Goal: Task Accomplishment & Management: Manage account settings

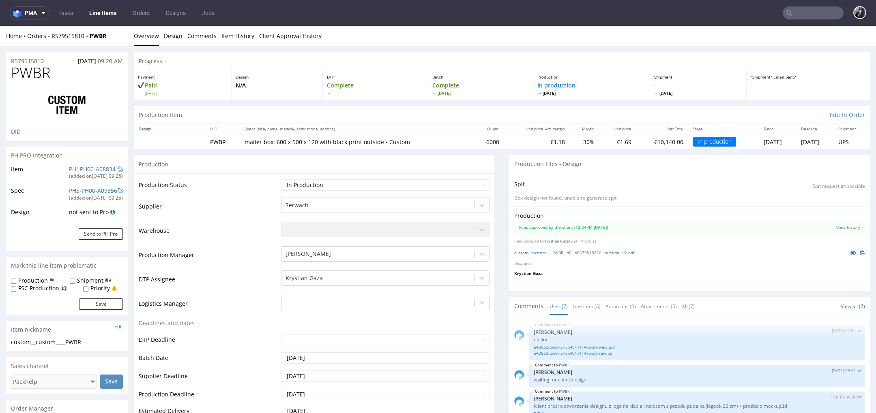
scroll to position [72, 0]
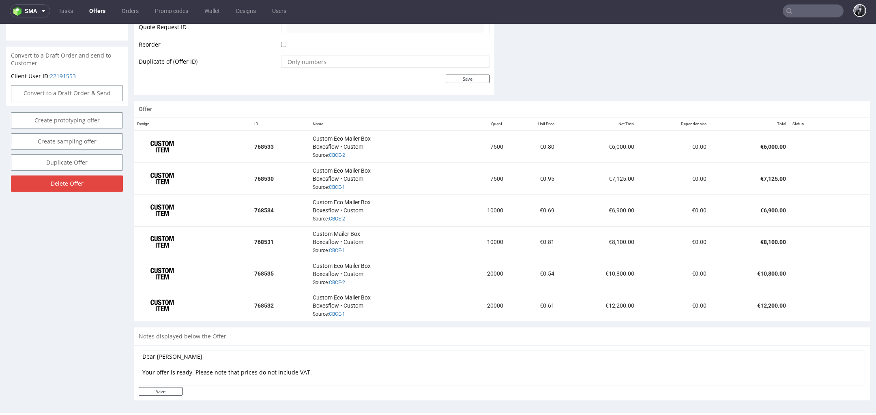
scroll to position [398, 0]
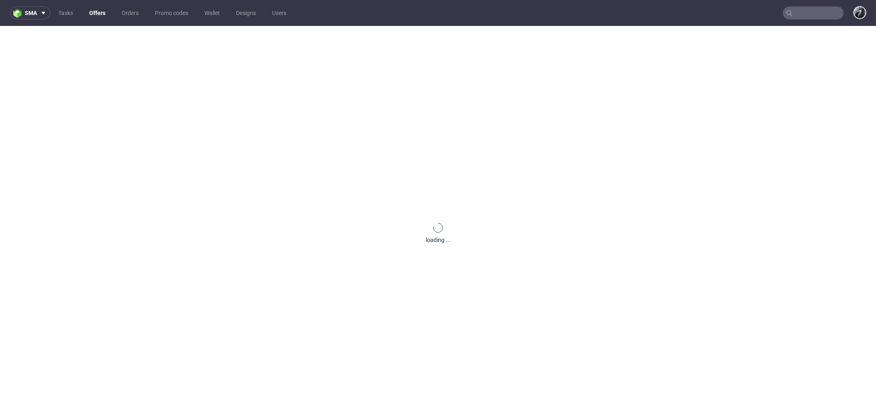
click at [95, 13] on link "Offers" at bounding box center [97, 12] width 26 height 13
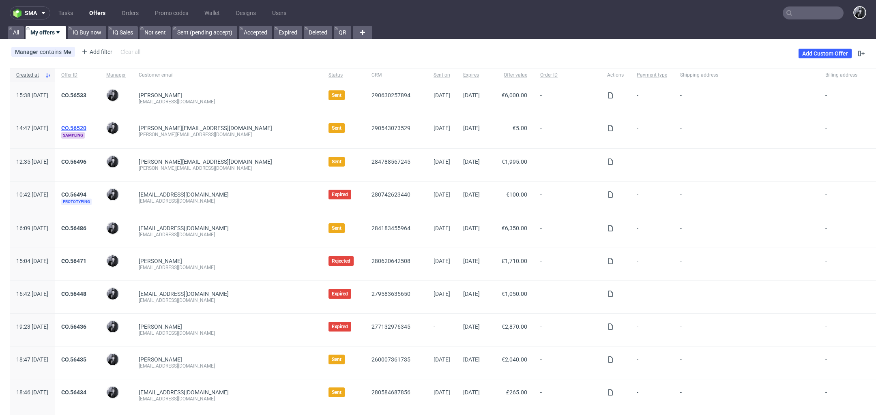
click at [86, 125] on link "CO.56520" at bounding box center [73, 128] width 25 height 6
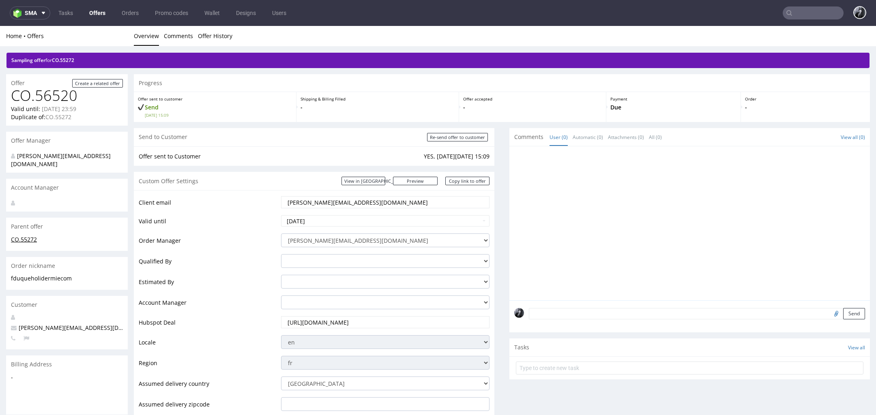
click at [28, 236] on link "CO.55272" at bounding box center [24, 240] width 26 height 8
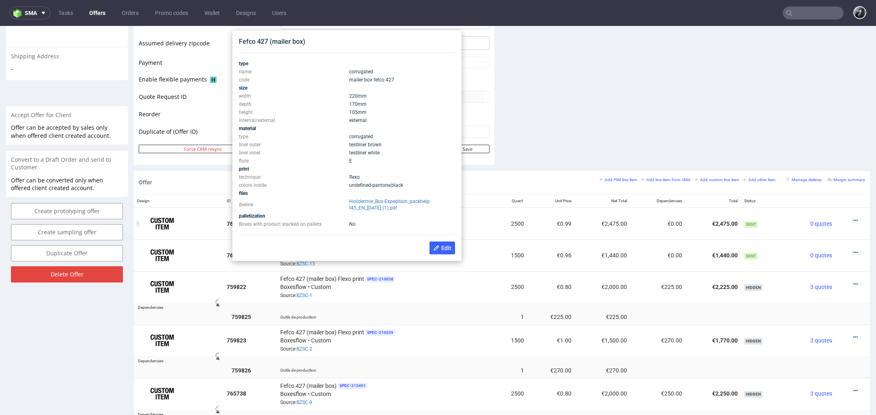
scroll to position [338, 0]
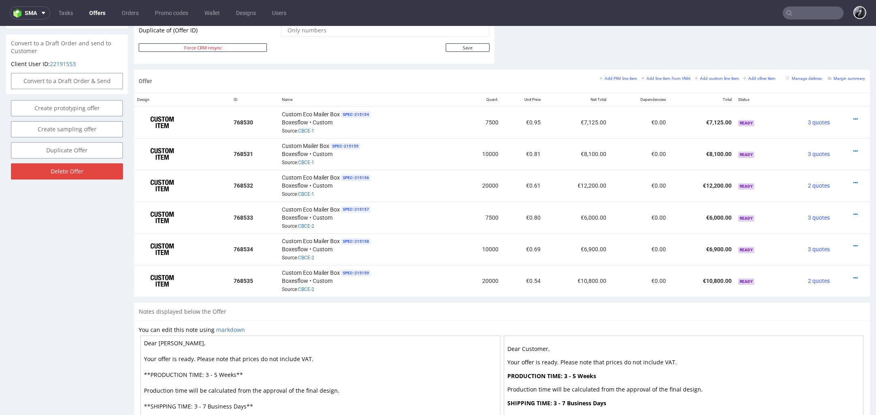
scroll to position [2, 0]
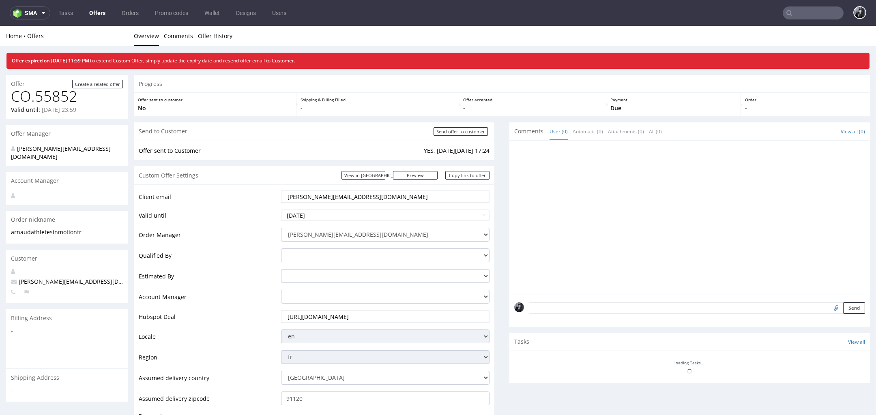
click at [106, 18] on link "Offers" at bounding box center [97, 12] width 26 height 13
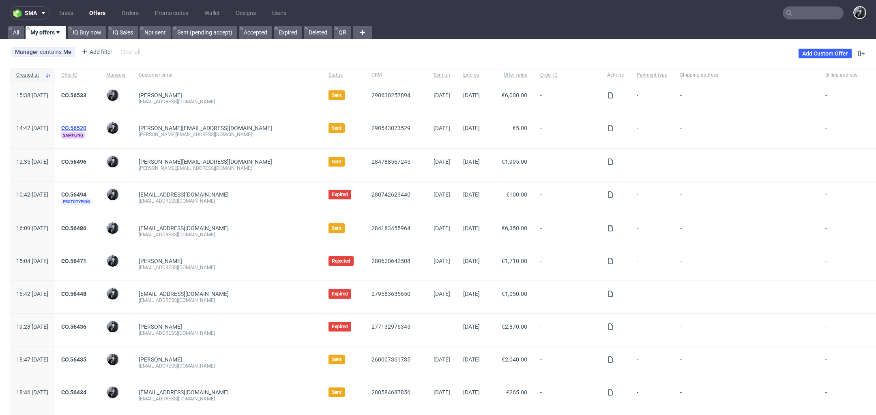
click at [86, 127] on link "CO.56520" at bounding box center [73, 128] width 25 height 6
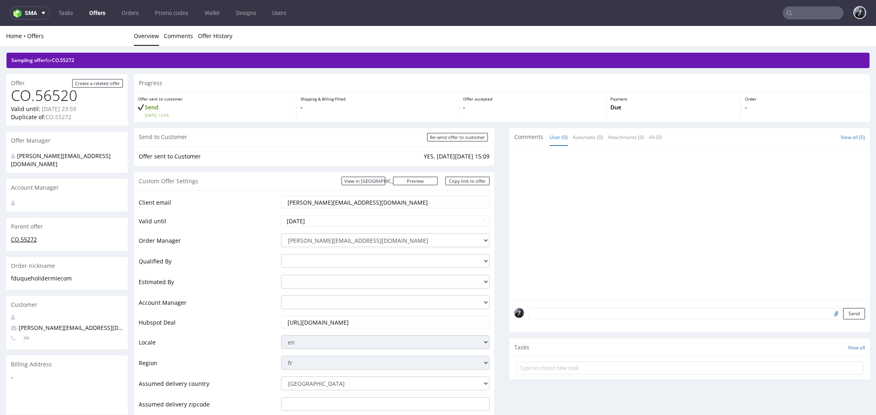
click at [31, 236] on link "CO.55272" at bounding box center [24, 240] width 26 height 8
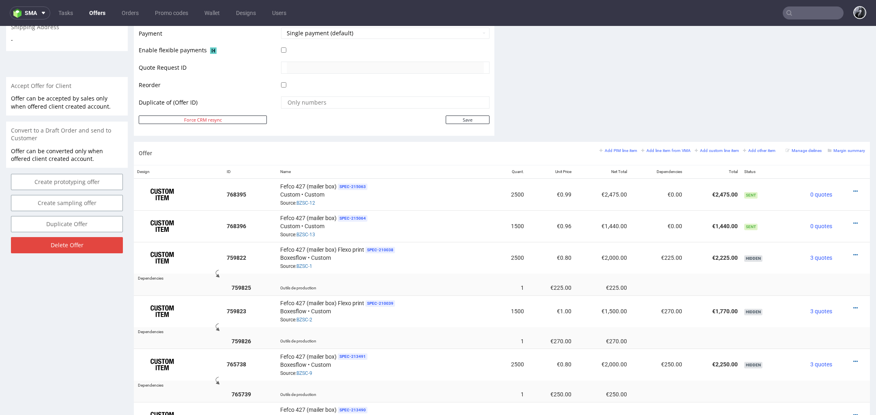
scroll to position [456, 0]
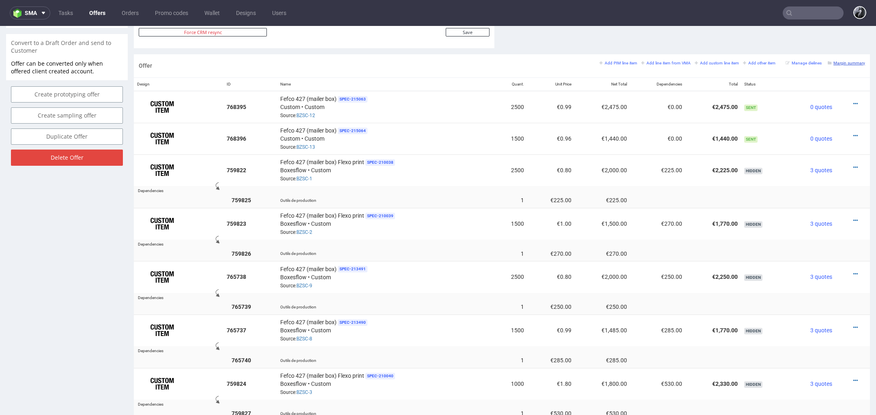
click at [835, 61] on small "Margin summary" at bounding box center [845, 63] width 37 height 4
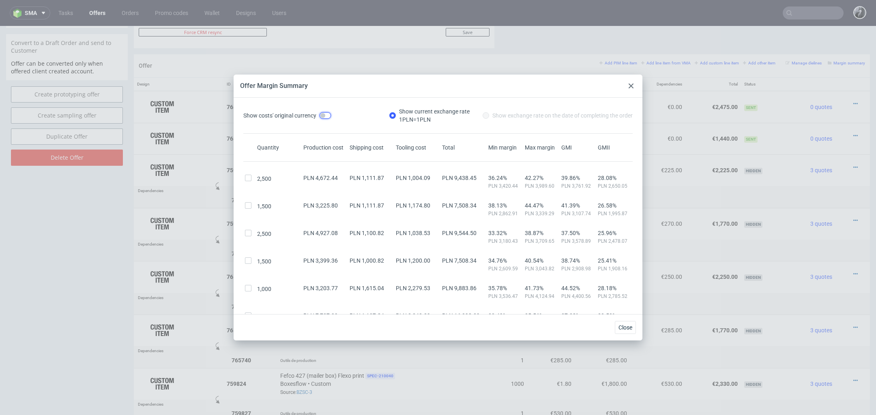
click at [321, 114] on input "Show costs' original currency" at bounding box center [324, 115] width 11 height 6
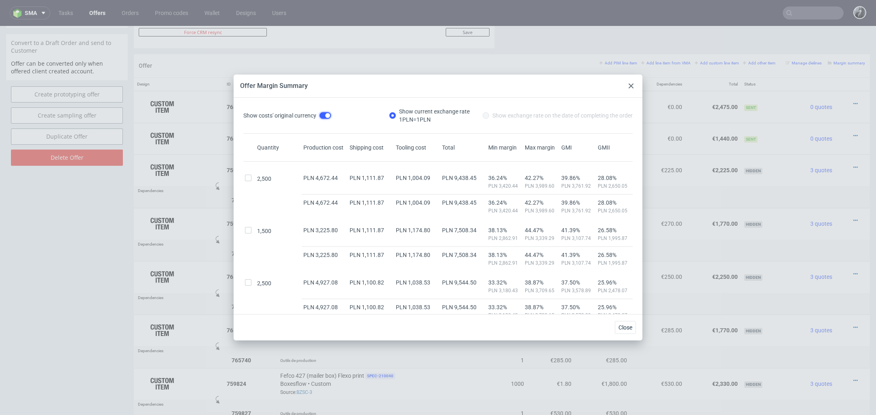
click at [321, 114] on input "Show costs' original currency" at bounding box center [324, 115] width 11 height 6
checkbox input "false"
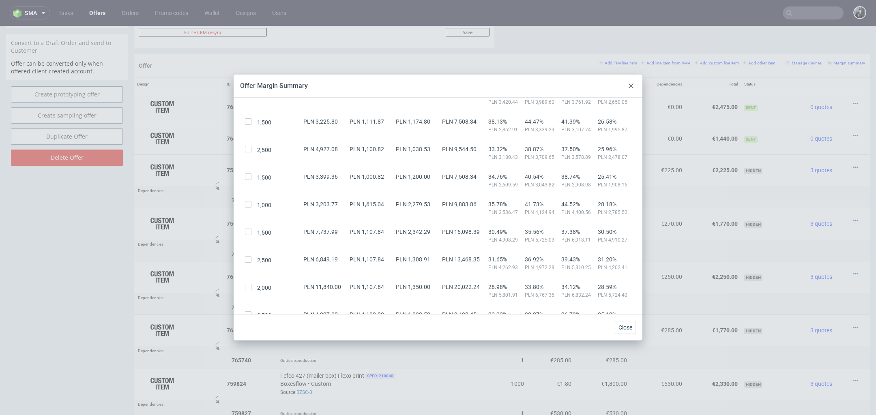
scroll to position [0, 0]
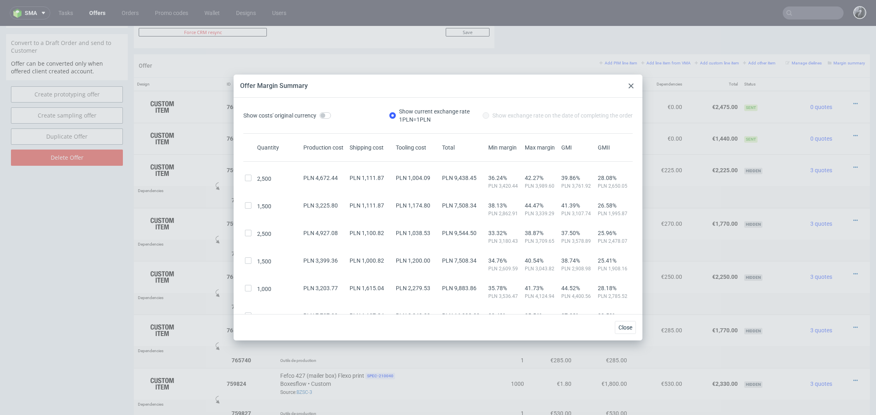
click at [624, 87] on div "Offer Margin Summary" at bounding box center [437, 86] width 409 height 23
click at [629, 86] on icon at bounding box center [630, 86] width 5 height 5
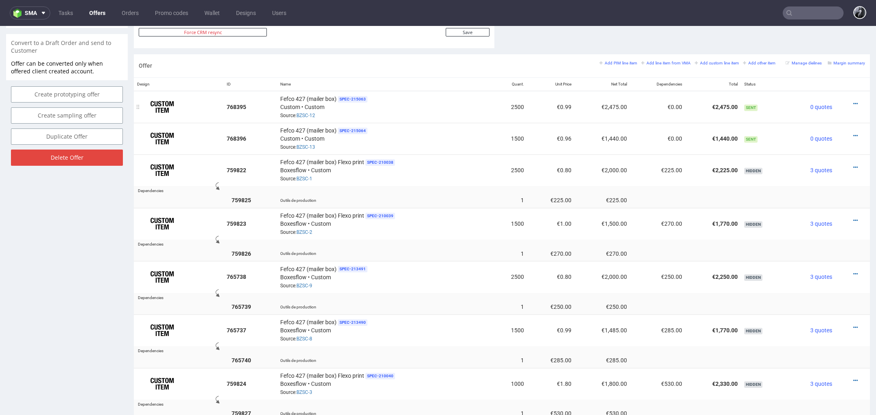
click at [848, 101] on div at bounding box center [849, 104] width 23 height 8
click at [853, 101] on icon at bounding box center [855, 104] width 4 height 6
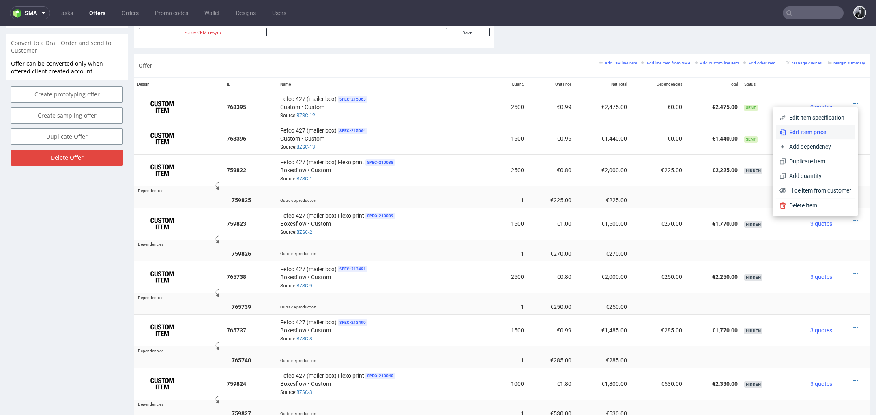
click at [814, 132] on span "Edit item price" at bounding box center [818, 132] width 65 height 8
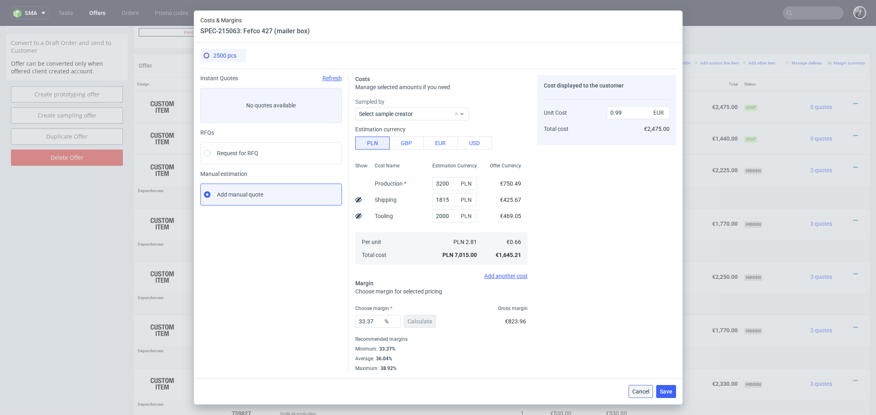
click at [636, 389] on span "Cancel" at bounding box center [640, 392] width 17 height 6
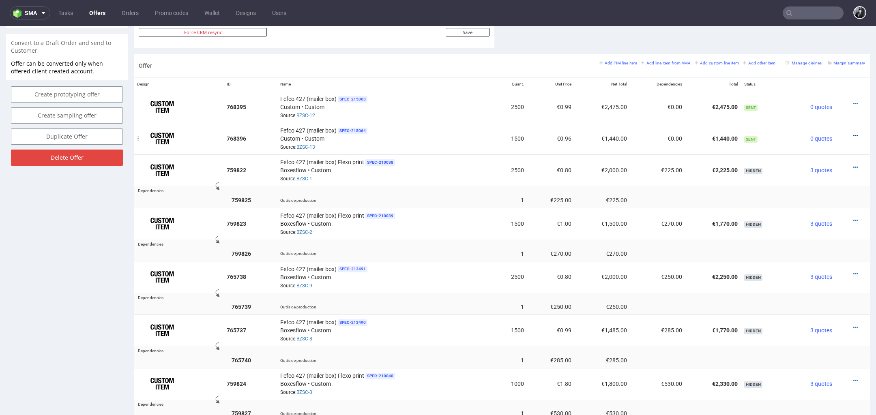
click at [853, 133] on icon at bounding box center [855, 136] width 4 height 6
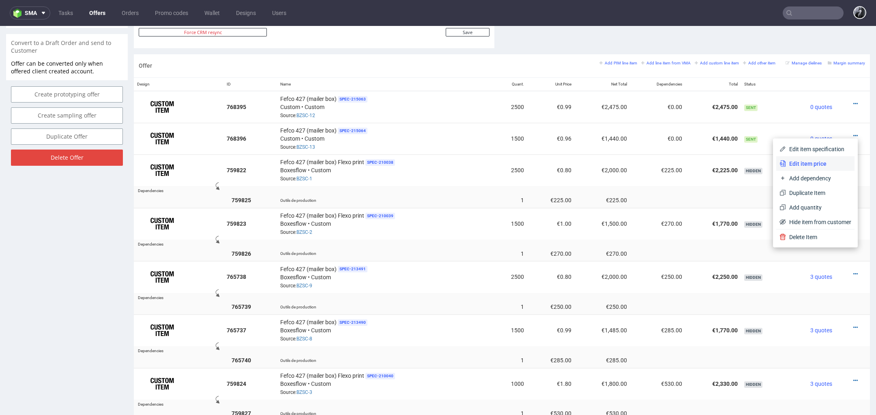
click at [827, 158] on li "Edit item price" at bounding box center [815, 163] width 78 height 15
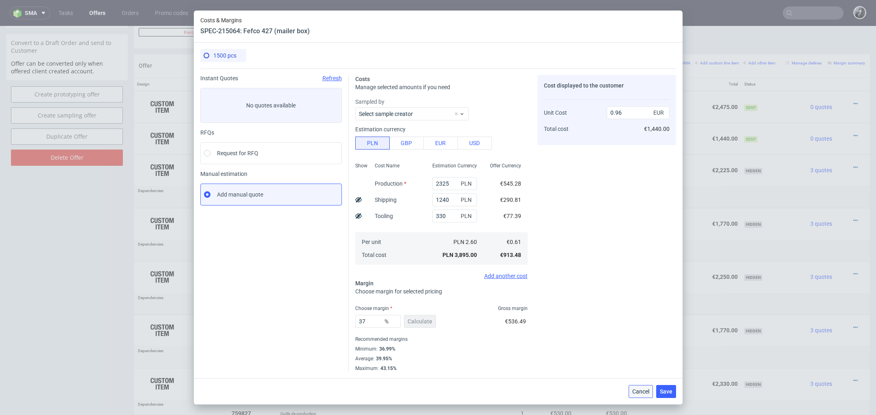
click at [637, 386] on button "Cancel" at bounding box center [640, 391] width 24 height 13
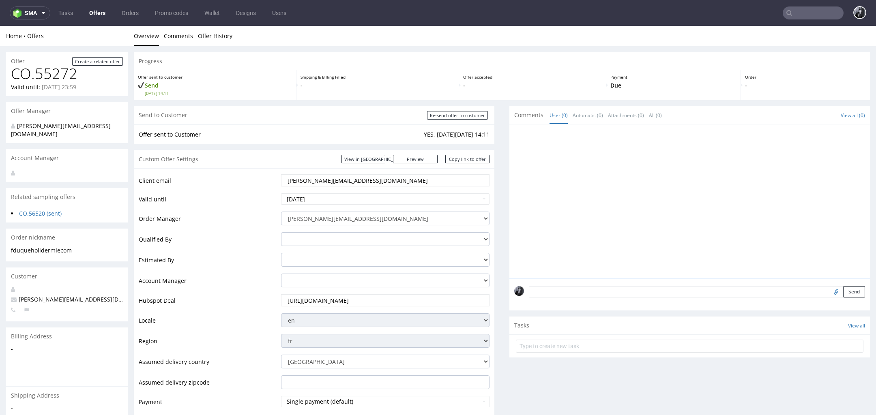
click at [99, 15] on link "Offers" at bounding box center [97, 12] width 26 height 13
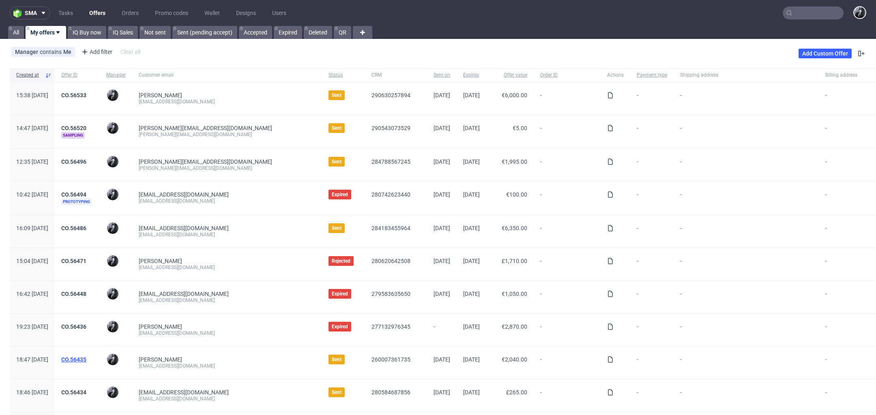
click at [86, 356] on link "CO.56435" at bounding box center [73, 359] width 25 height 6
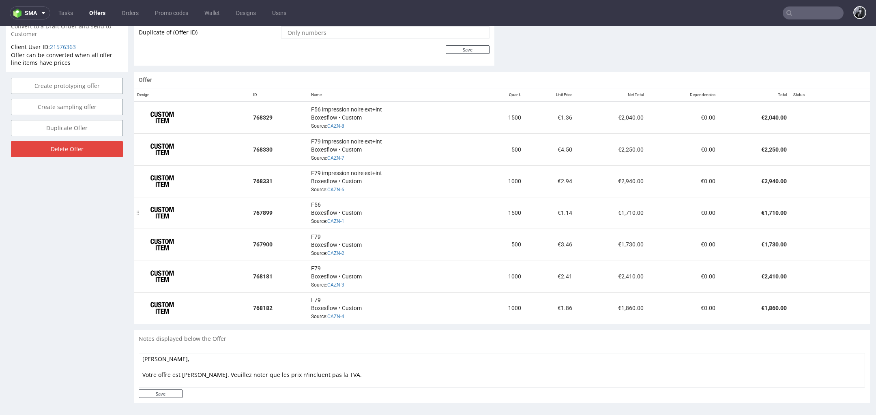
scroll to position [451, 0]
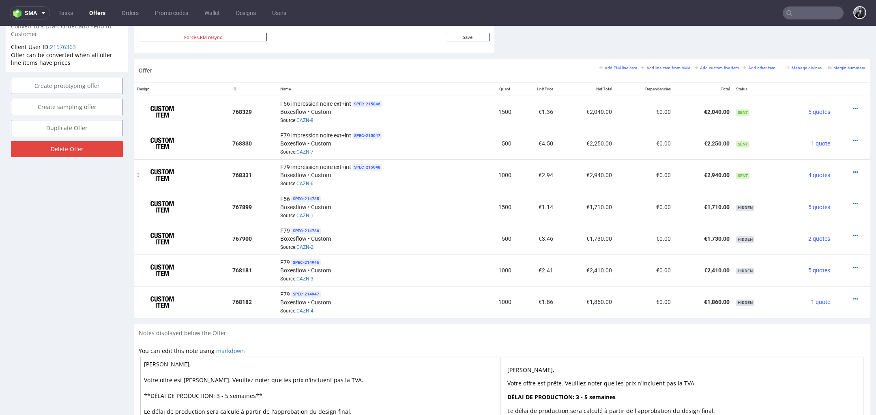
click at [853, 169] on icon at bounding box center [855, 172] width 4 height 6
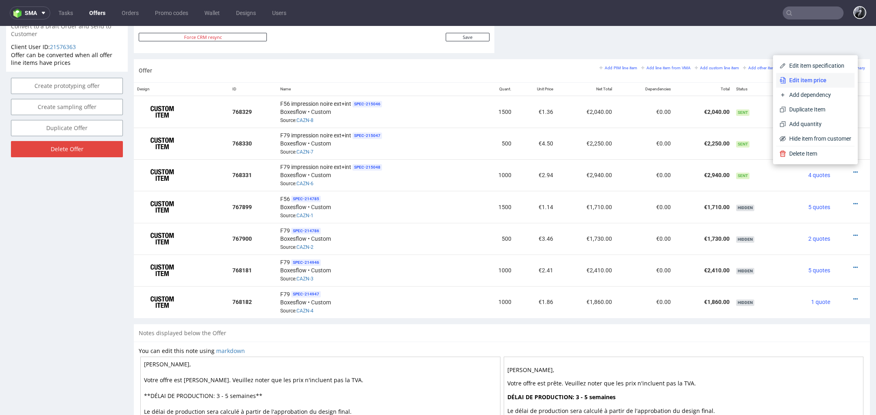
click at [813, 84] on span "Edit item price" at bounding box center [818, 80] width 65 height 8
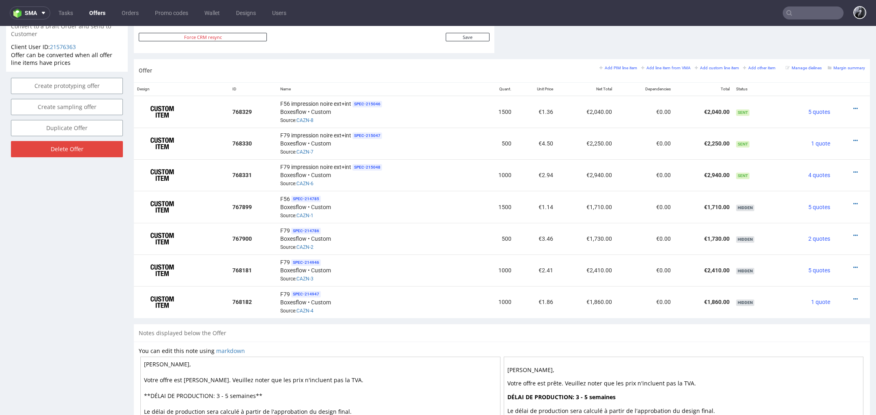
scroll to position [0, 0]
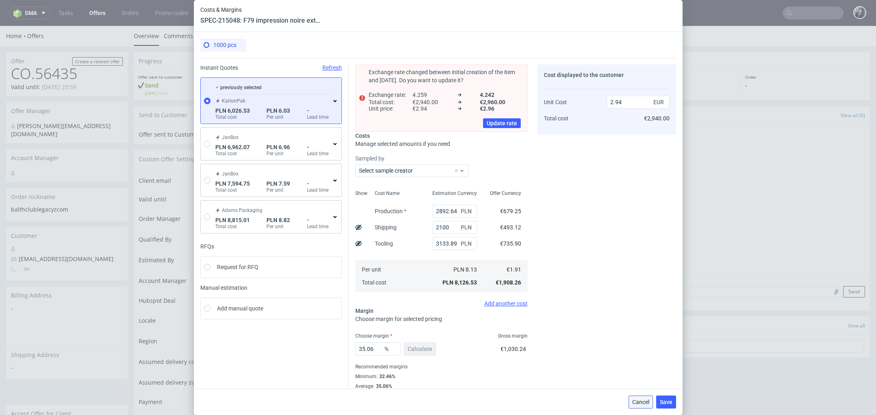
click at [643, 405] on span "Cancel" at bounding box center [640, 402] width 17 height 6
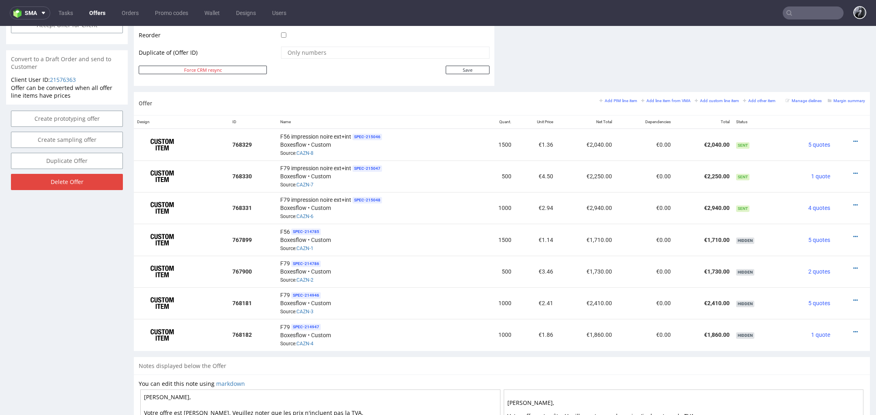
scroll to position [411, 0]
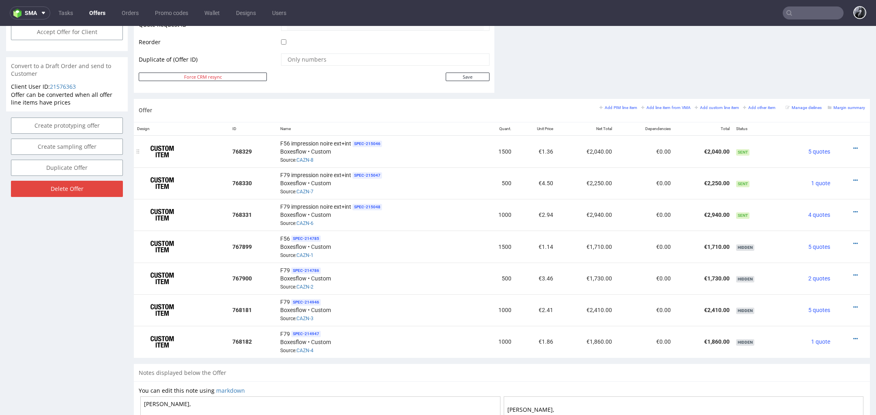
click at [848, 145] on div at bounding box center [848, 148] width 25 height 8
click at [853, 148] on icon at bounding box center [855, 149] width 4 height 6
click at [826, 60] on span "Edit item price" at bounding box center [818, 58] width 65 height 8
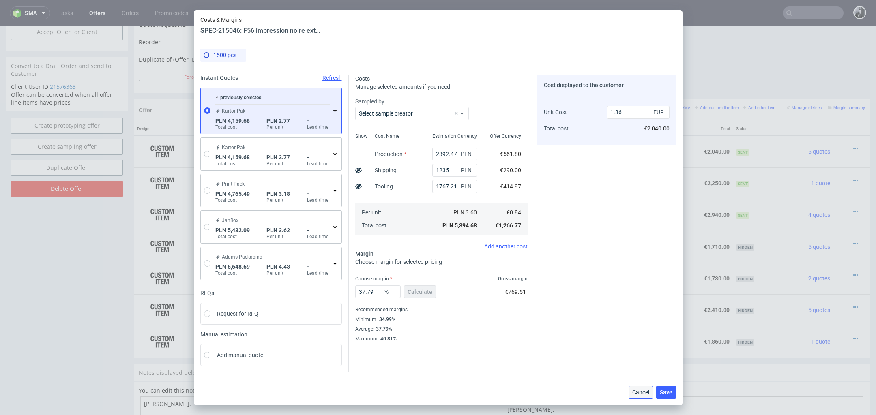
click at [647, 390] on span "Cancel" at bounding box center [640, 393] width 17 height 6
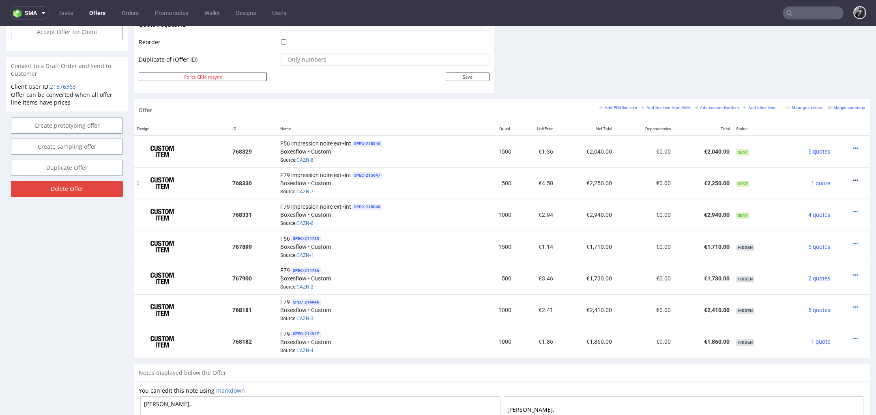
click at [853, 178] on icon at bounding box center [855, 181] width 4 height 6
click at [818, 92] on span "Edit item price" at bounding box center [818, 89] width 65 height 8
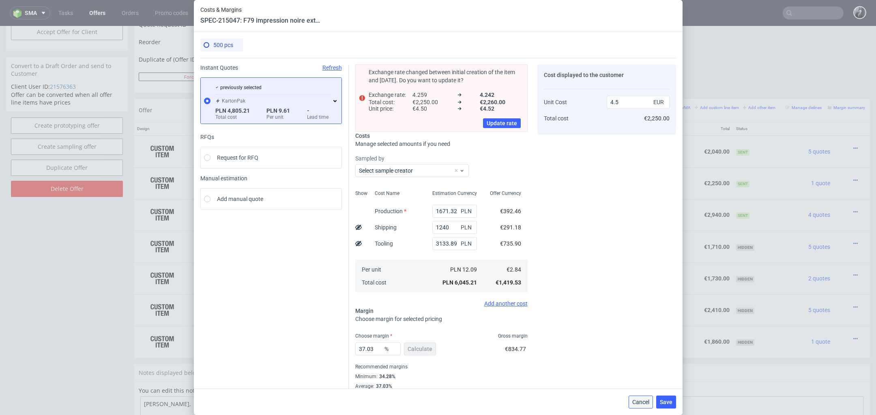
click at [642, 403] on span "Cancel" at bounding box center [640, 402] width 17 height 6
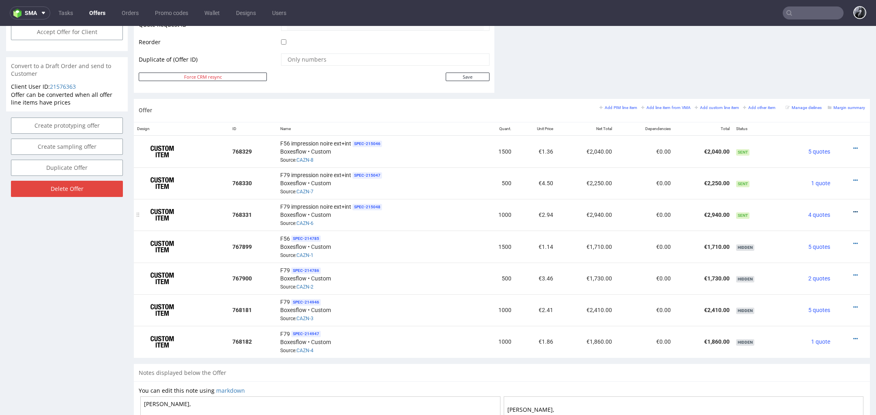
click at [853, 209] on icon at bounding box center [855, 212] width 4 height 6
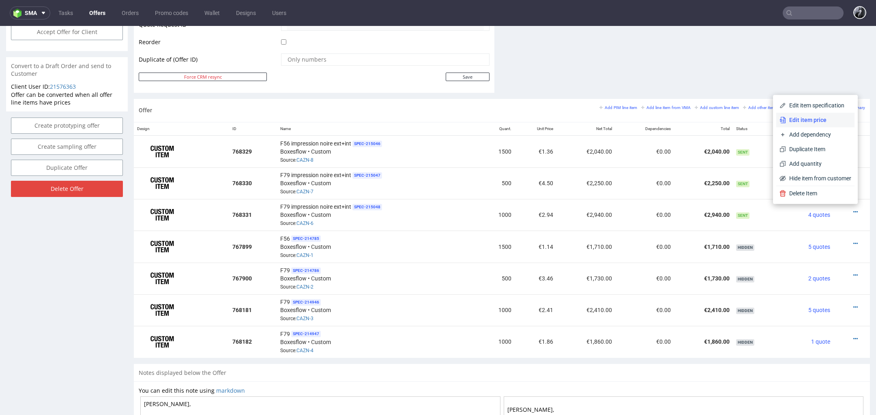
click at [816, 122] on span "Edit item price" at bounding box center [818, 120] width 65 height 8
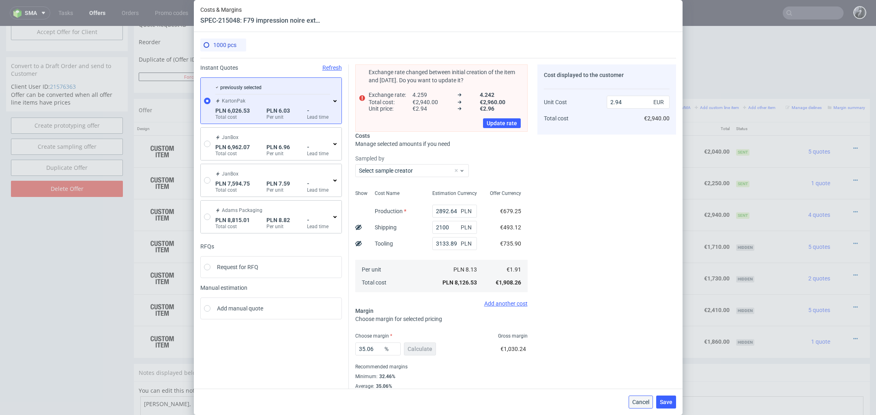
click at [643, 404] on span "Cancel" at bounding box center [640, 402] width 17 height 6
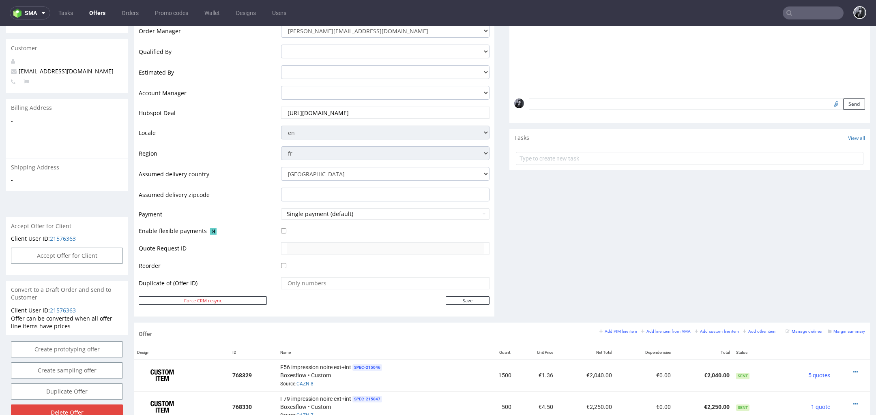
scroll to position [0, 0]
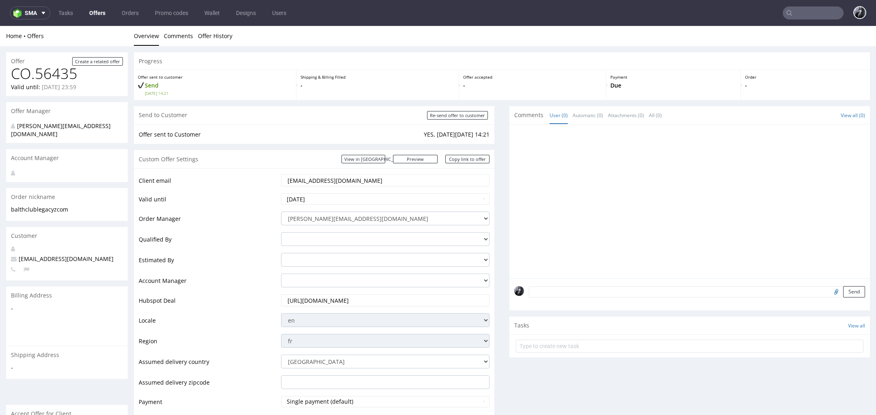
click at [97, 10] on link "Offers" at bounding box center [97, 12] width 26 height 13
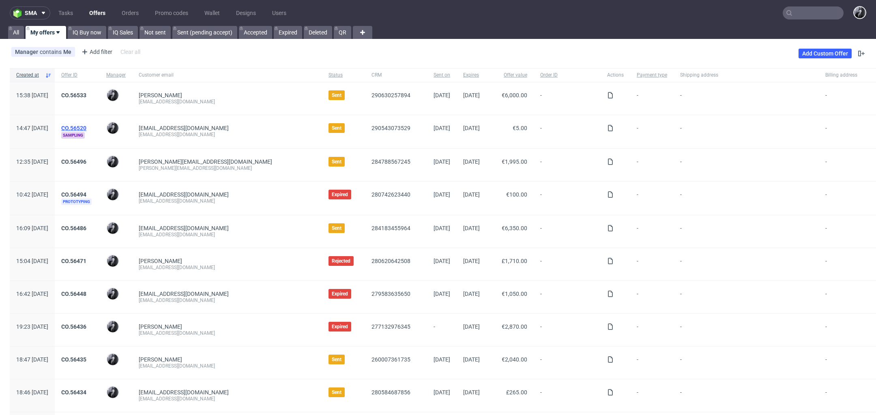
click at [86, 125] on link "CO.56520" at bounding box center [73, 128] width 25 height 6
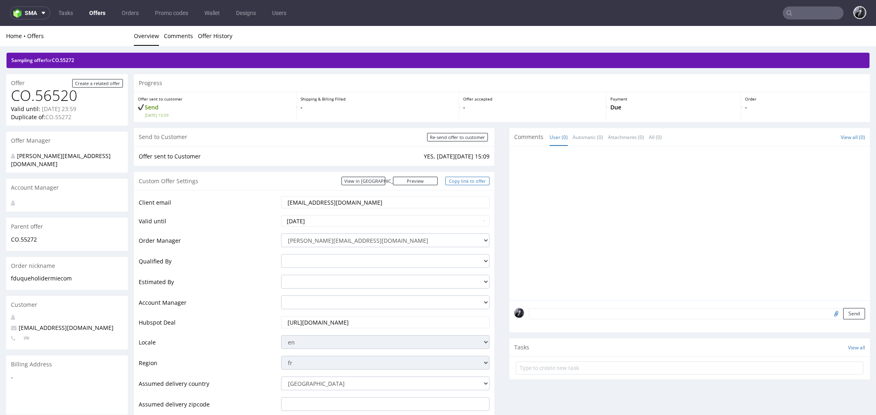
click at [468, 183] on link "Copy link to offer" at bounding box center [467, 181] width 45 height 9
click at [470, 183] on link "Copy link to offer" at bounding box center [467, 181] width 45 height 9
click at [20, 236] on link "CO.55272" at bounding box center [24, 240] width 26 height 8
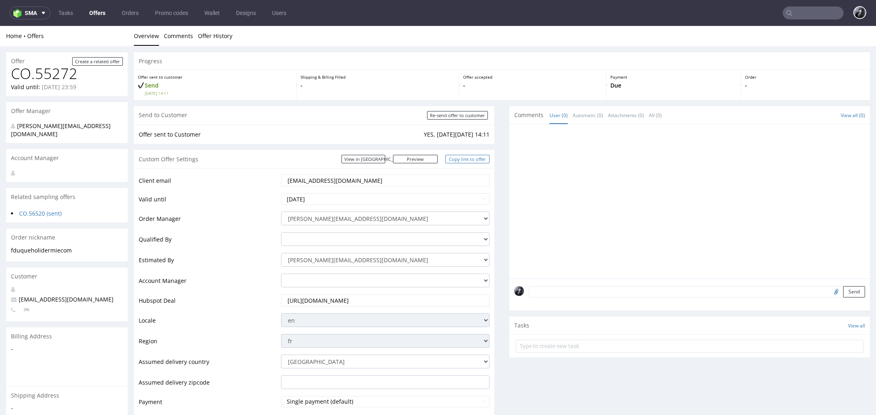
click at [462, 162] on link "Copy link to offer" at bounding box center [467, 159] width 45 height 9
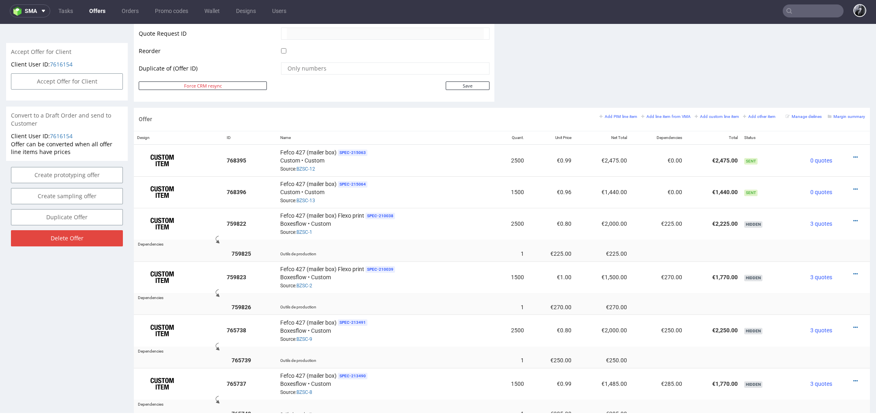
scroll to position [349, 0]
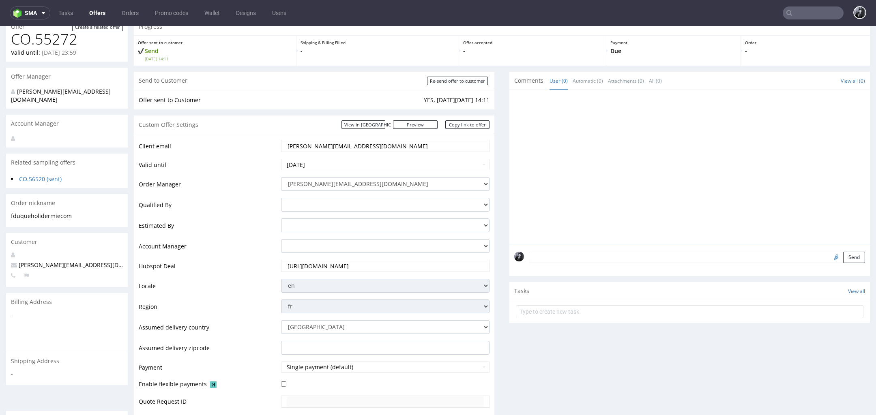
scroll to position [33, 0]
click at [315, 224] on select "adam.fabirkiewicz@packhelp.com antonina.plotek@packhelp.com daniel.kaminski@pac…" at bounding box center [385, 227] width 208 height 14
select select "15410290"
click at [258, 240] on td "Account Manager" at bounding box center [209, 250] width 140 height 21
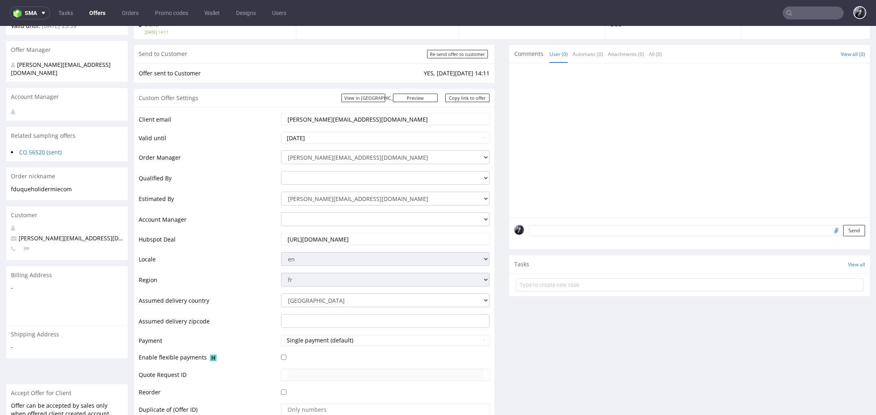
scroll to position [61, 0]
drag, startPoint x: 364, startPoint y: 121, endPoint x: 276, endPoint y: 122, distance: 88.4
click at [276, 122] on tr "Client email f.duque@holidermie.com" at bounding box center [314, 122] width 351 height 19
paste input "info"
type input "info@holidermie.com"
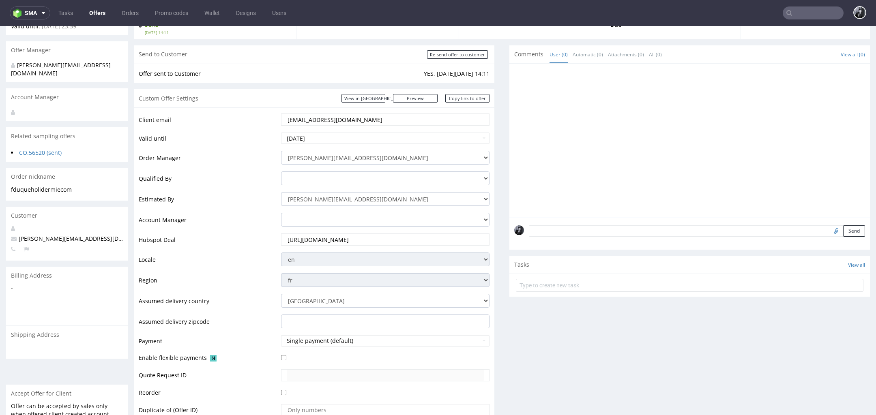
click at [263, 111] on div "Client email info@holidermie.com Valid until 2025-08-22 Order Manager philippe.…" at bounding box center [314, 275] width 360 height 336
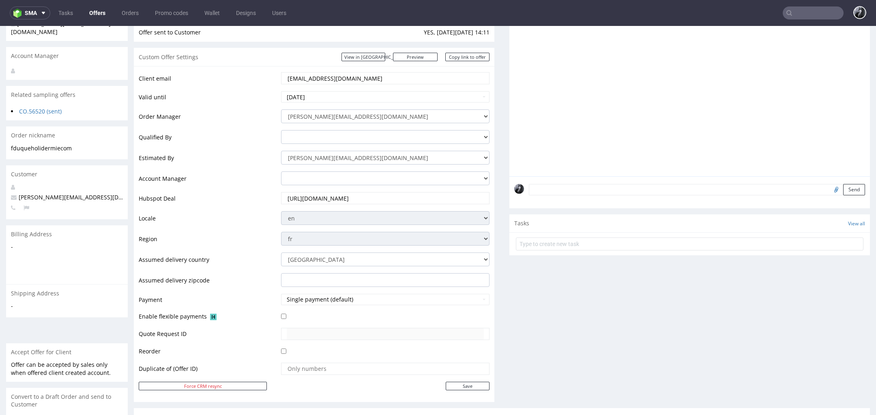
scroll to position [121, 0]
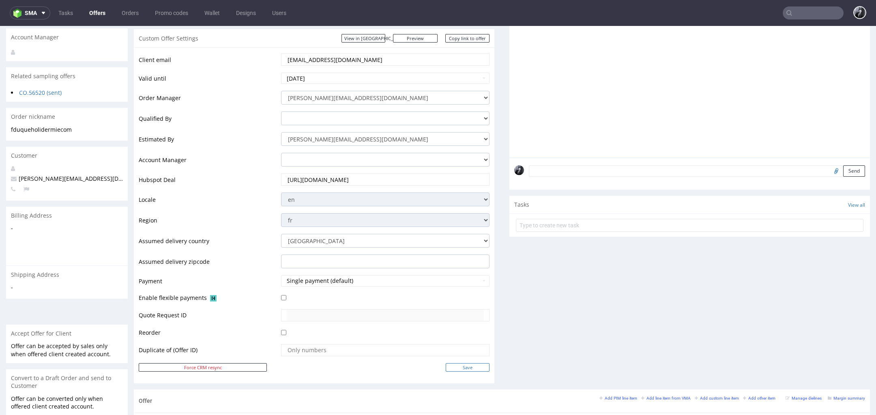
click at [450, 364] on input "Save" at bounding box center [467, 367] width 44 height 9
type input "In progress..."
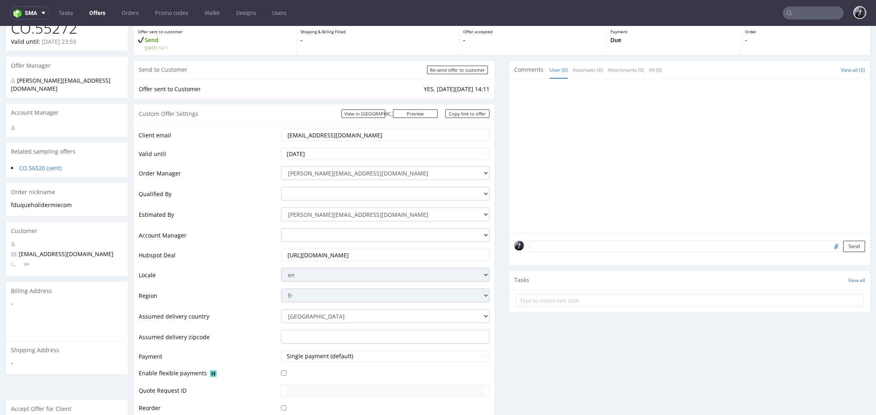
scroll to position [0, 0]
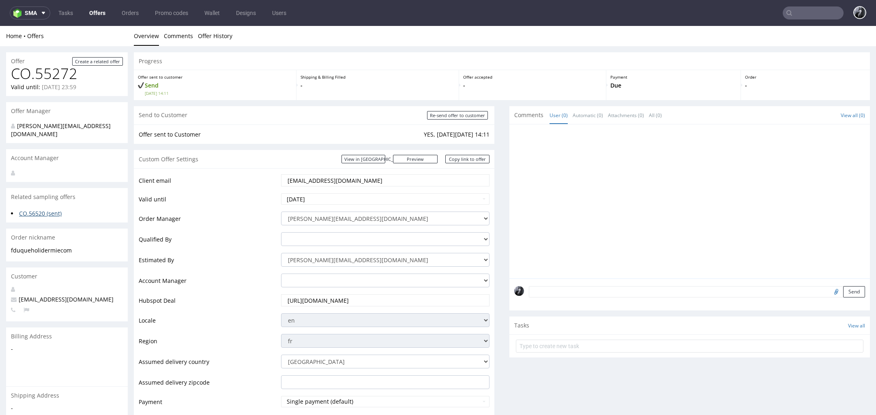
click at [41, 210] on link "CO.56520 (sent)" at bounding box center [40, 214] width 43 height 8
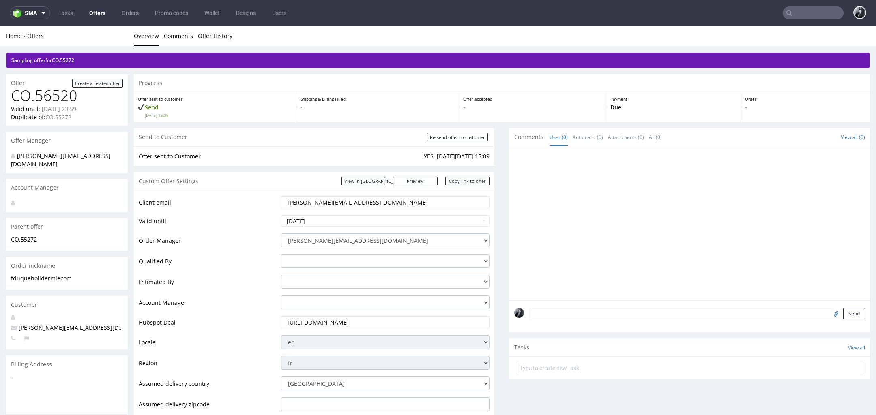
drag, startPoint x: 367, startPoint y: 202, endPoint x: 236, endPoint y: 202, distance: 131.7
click at [237, 202] on tr "Client email f.duque@holidermie.com" at bounding box center [314, 204] width 351 height 19
paste input "info@holidermie.com"
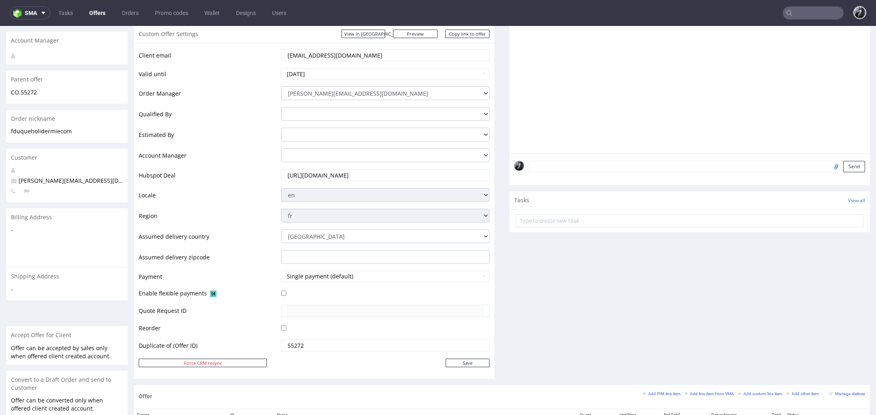
scroll to position [145, 0]
type input "info@holidermie.com"
click at [456, 367] on input "Save" at bounding box center [467, 365] width 44 height 9
type input "In progress..."
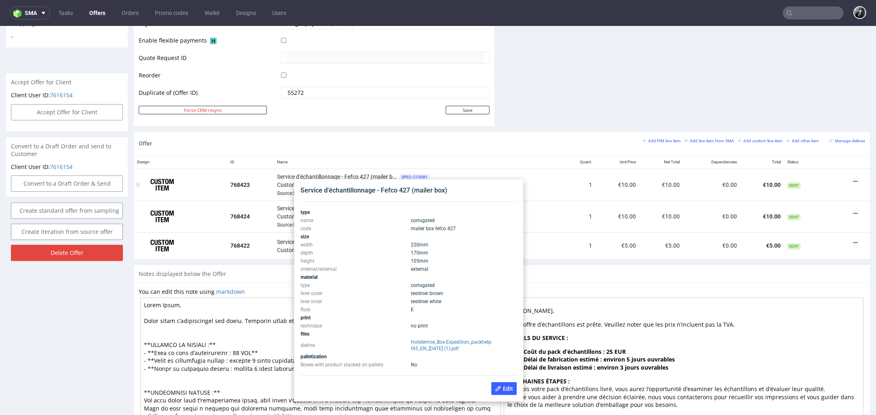
scroll to position [399, 0]
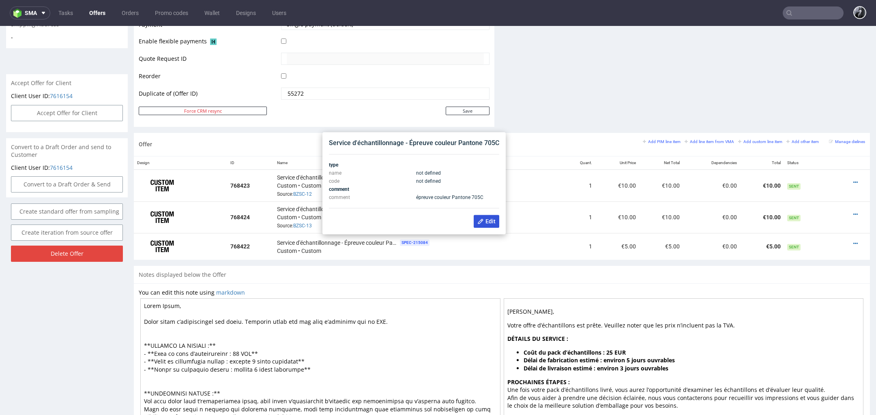
click at [478, 221] on use at bounding box center [479, 221] width 5 height 5
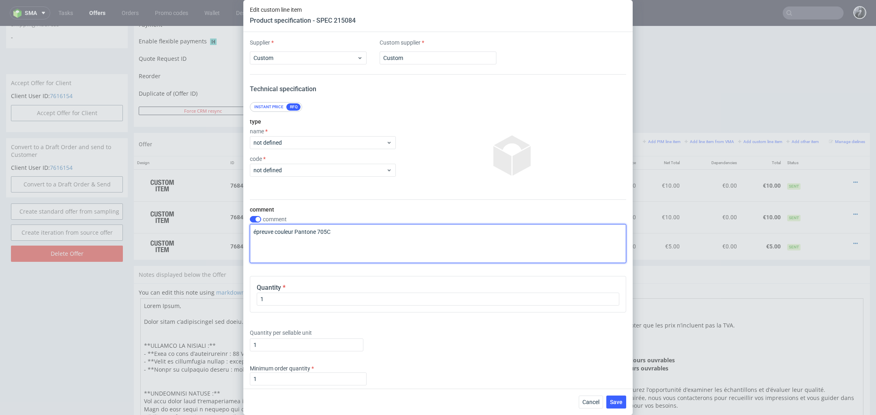
click at [274, 230] on textarea "épreuve couleur Pantone 705C" at bounding box center [438, 243] width 376 height 39
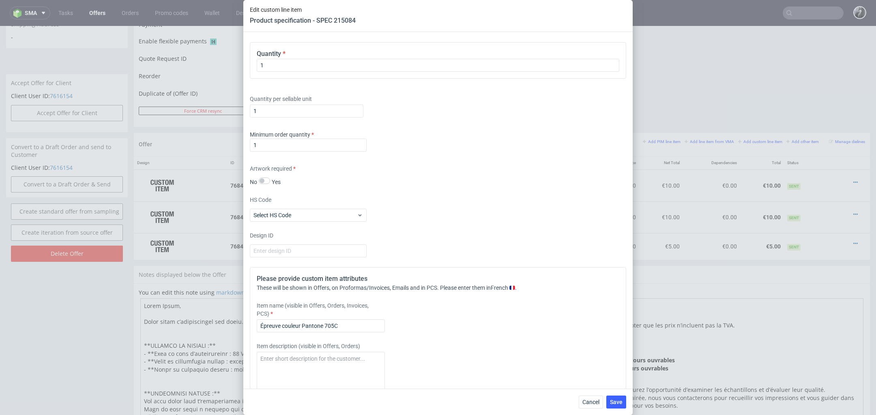
scroll to position [337, 0]
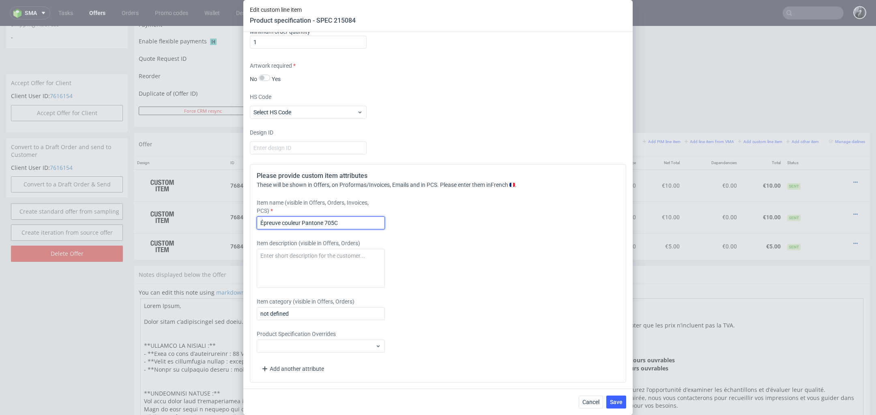
click at [279, 223] on input "Épreuve couleur Pantone 705C" at bounding box center [321, 222] width 128 height 13
drag, startPoint x: 346, startPoint y: 223, endPoint x: 325, endPoint y: 223, distance: 21.1
click at [325, 223] on input "Épreuves couleur Pantone 705C" at bounding box center [321, 222] width 128 height 13
click at [260, 221] on input "Épreuves couleur Pantone" at bounding box center [321, 222] width 128 height 13
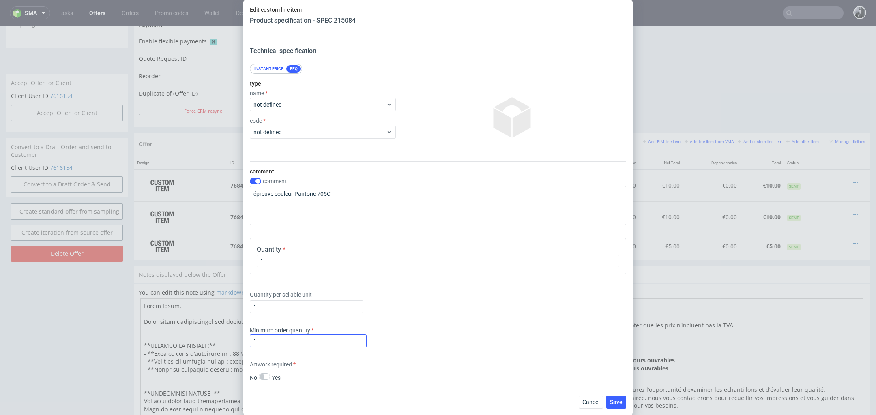
scroll to position [34, 0]
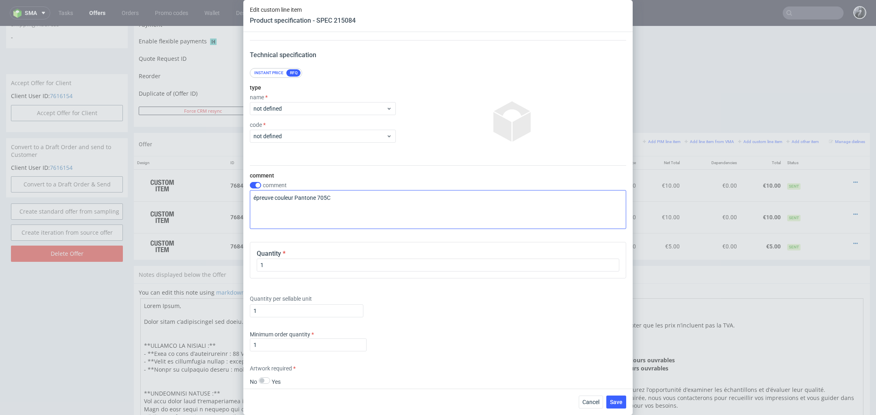
type input "2 épreuves couleur Pantone"
drag, startPoint x: 366, startPoint y: 201, endPoint x: 231, endPoint y: 201, distance: 135.8
click at [231, 201] on div "Edit custom line item Product specification - SPEC 215084 Supplier Custom Custo…" at bounding box center [438, 207] width 876 height 415
paste textarea "691U"
type textarea "Pantone 705C (691U) et Pantone Noir"
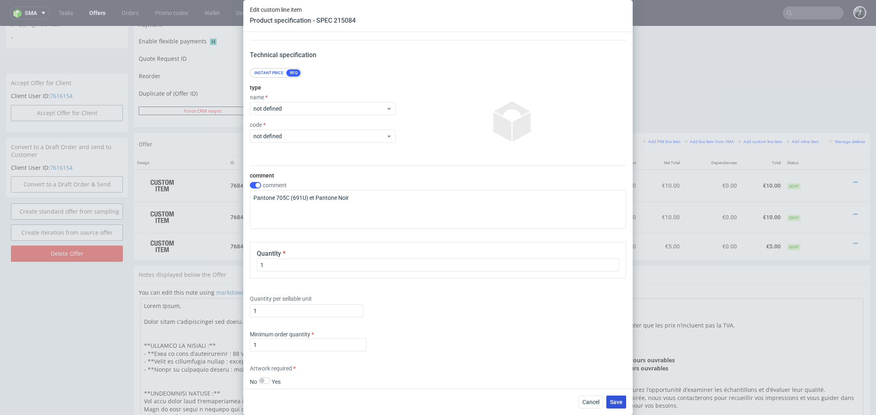
click at [620, 405] on span "Save" at bounding box center [616, 402] width 13 height 6
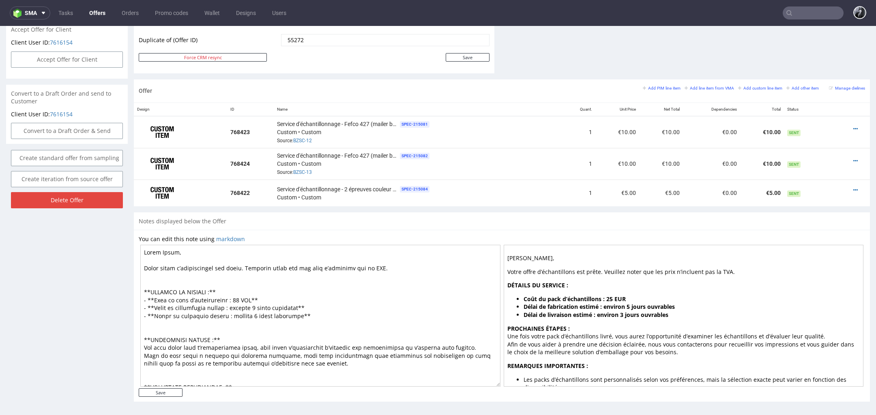
scroll to position [2, 0]
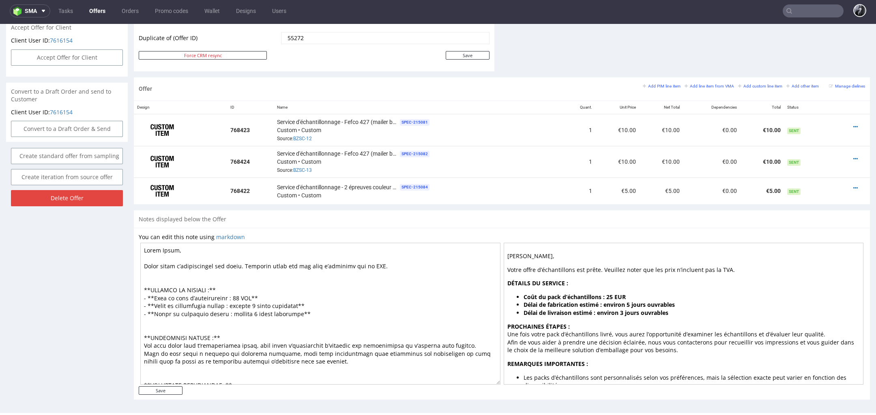
click at [278, 305] on textarea at bounding box center [320, 314] width 360 height 142
click at [307, 312] on textarea at bounding box center [320, 314] width 360 height 142
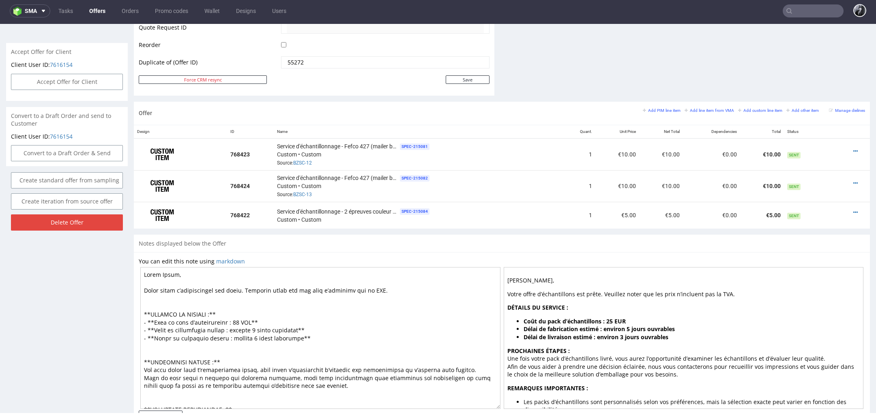
scroll to position [425, 0]
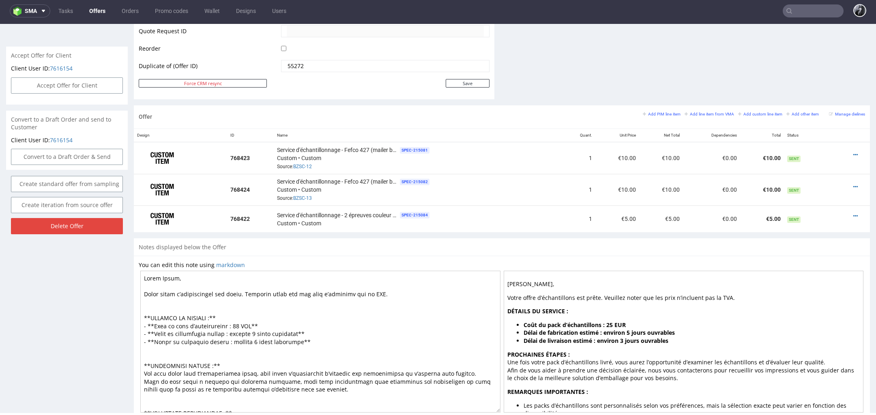
click at [113, 296] on div "Offer Create a related offer CO.56520 Valid until: August 22, 2025 23:59 Duplic…" at bounding box center [67, 40] width 122 height 786
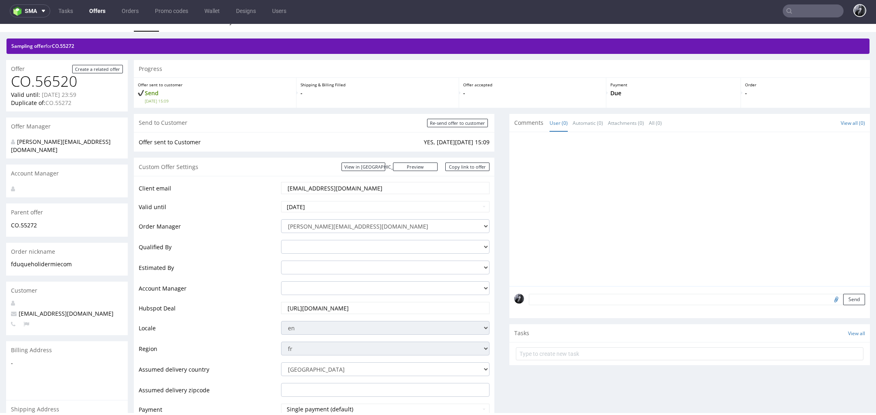
scroll to position [0, 0]
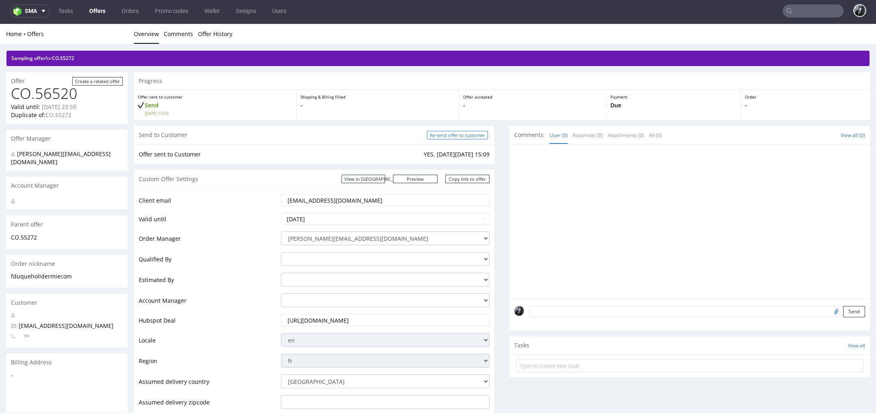
click at [458, 134] on input "Re-send offer to customer" at bounding box center [457, 135] width 61 height 9
type input "In progress..."
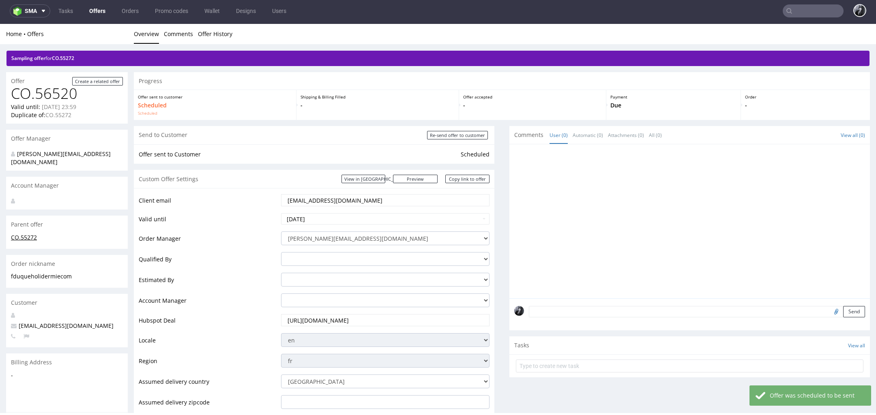
click at [23, 233] on link "CO.55272" at bounding box center [24, 237] width 26 height 8
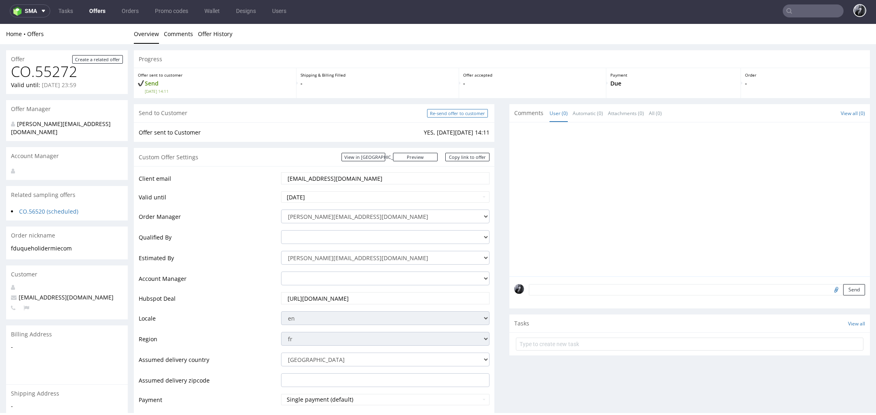
click at [455, 110] on input "Re-send offer to customer" at bounding box center [457, 113] width 61 height 9
type input "In progress..."
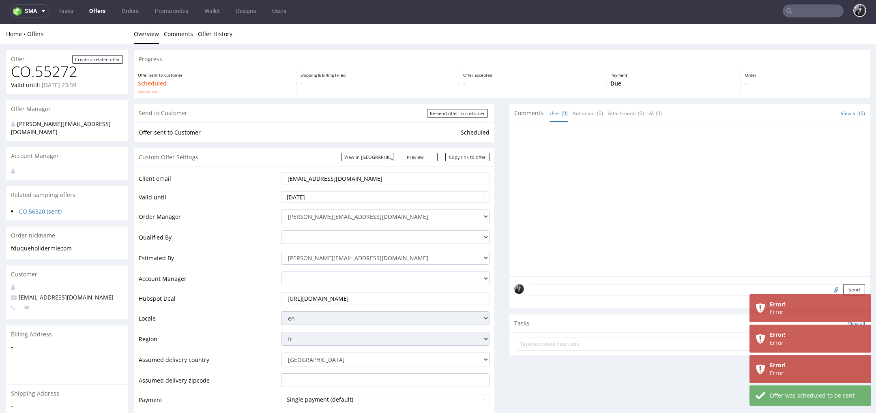
click at [653, 389] on div "Comments User (0) Automatic (0) Attachments (0) All (0) View all (0) Send Tasks…" at bounding box center [689, 306] width 360 height 404
click at [94, 6] on link "Offers" at bounding box center [97, 10] width 26 height 13
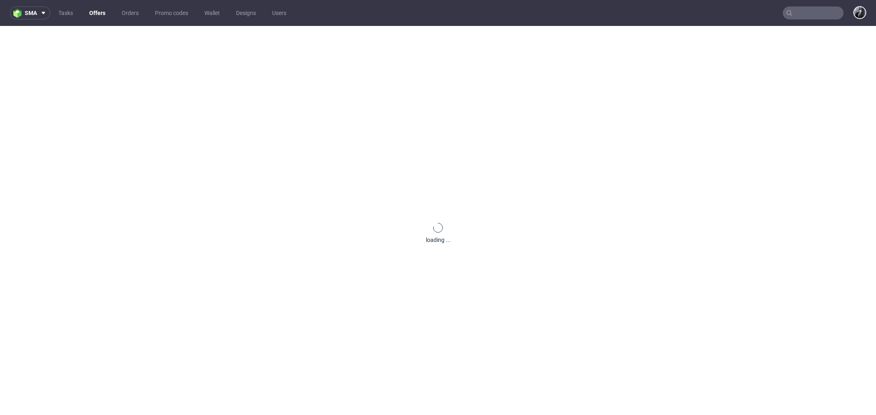
click at [92, 13] on link "Offers" at bounding box center [97, 12] width 26 height 13
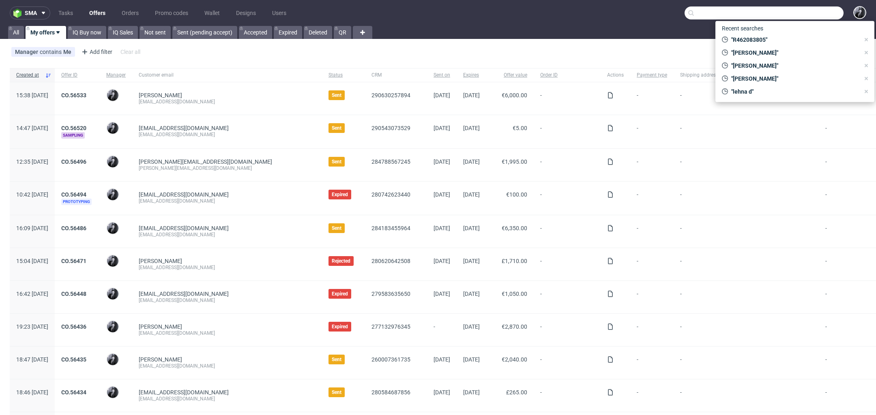
click at [791, 11] on input "text" at bounding box center [763, 12] width 159 height 13
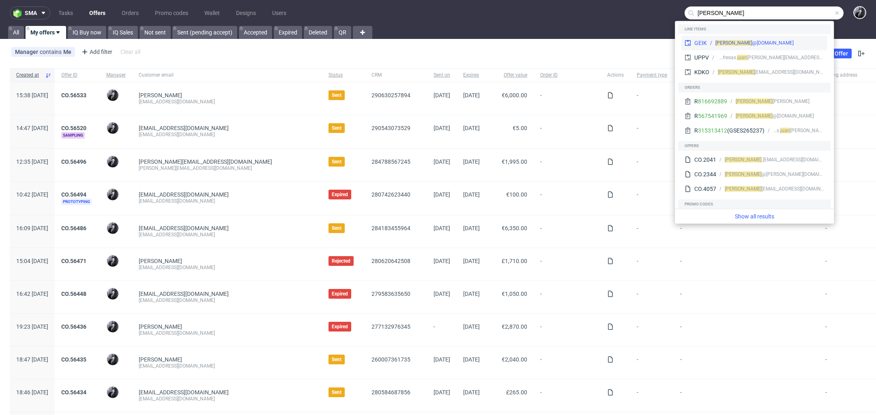
type input "juan"
click at [774, 44] on div "juan @merchery.co" at bounding box center [765, 42] width 117 height 7
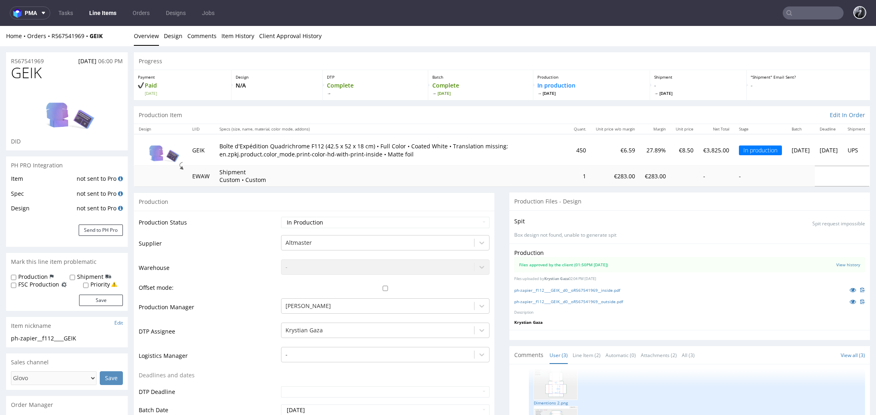
drag, startPoint x: 756, startPoint y: 150, endPoint x: 782, endPoint y: 150, distance: 25.9
click at [786, 150] on td "Wed 13 Aug" at bounding box center [800, 150] width 28 height 32
click at [786, 160] on td "Wed 13 Aug" at bounding box center [800, 150] width 28 height 32
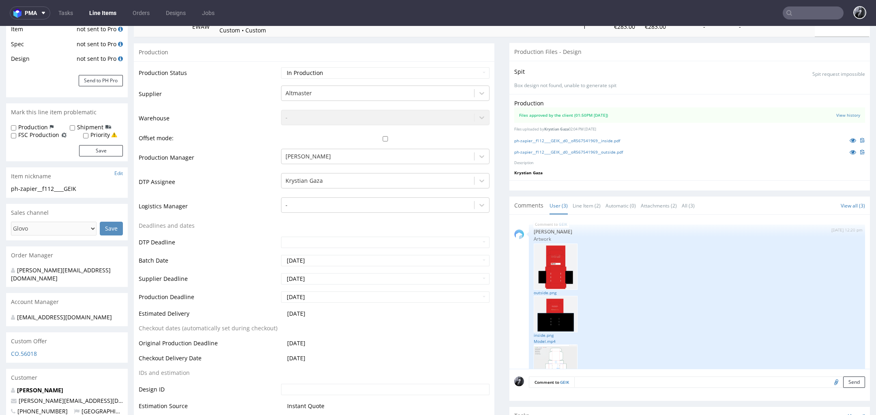
scroll to position [129, 0]
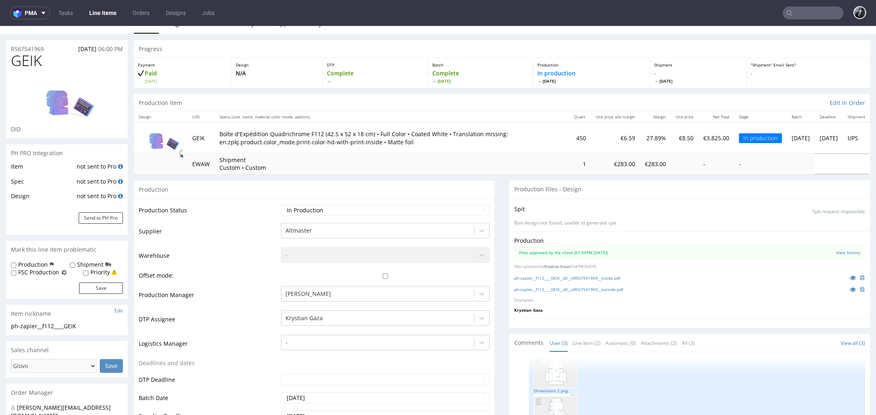
scroll to position [10, 0]
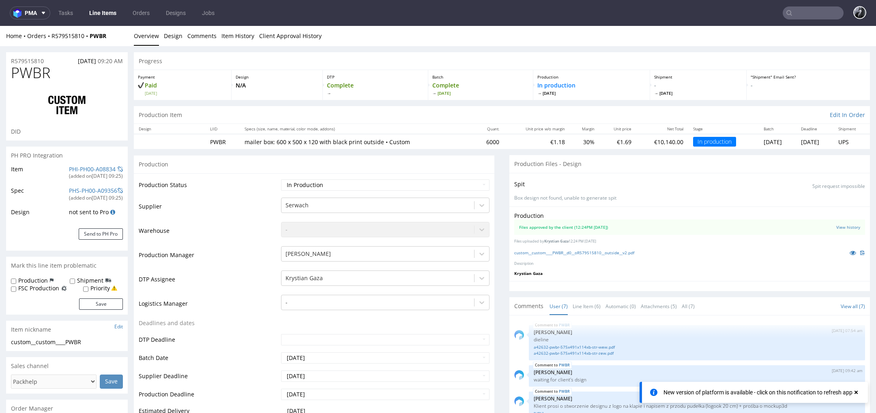
scroll to position [72, 0]
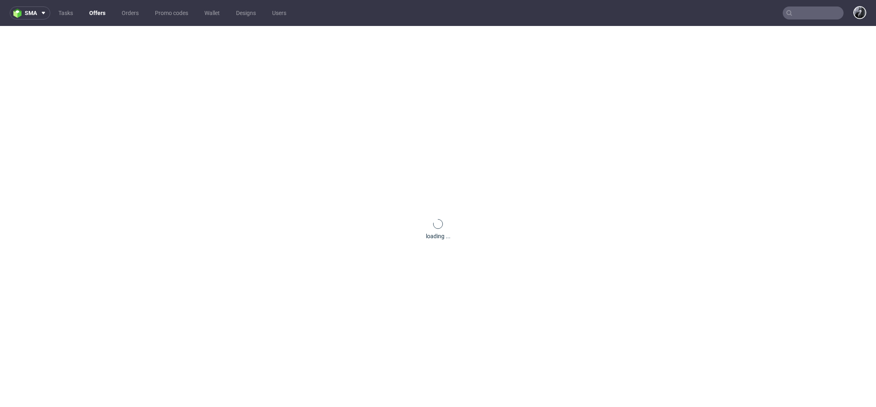
click at [99, 13] on link "Offers" at bounding box center [97, 12] width 26 height 13
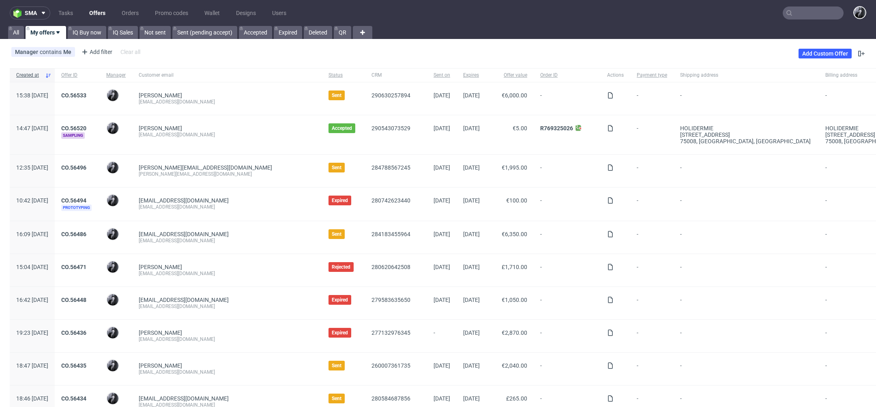
click at [799, 16] on input "text" at bounding box center [812, 12] width 61 height 13
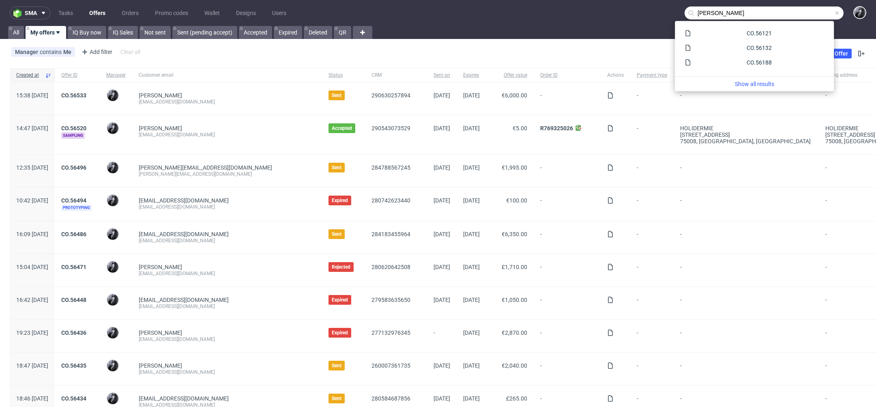
type input "imane harif"
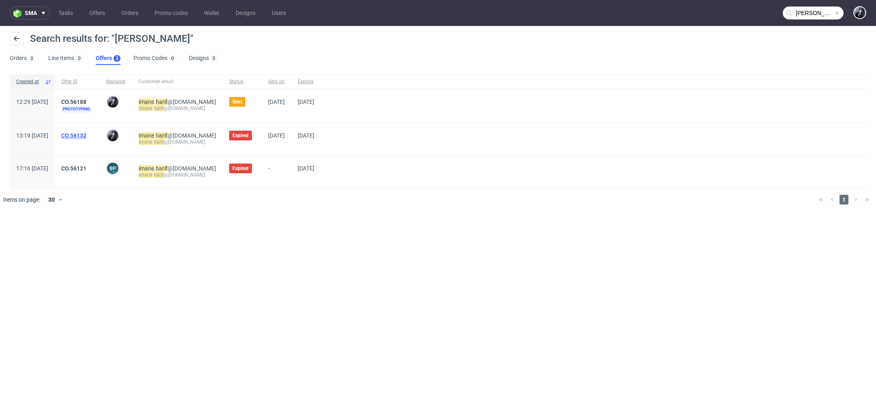
click at [86, 134] on link "CO.56132" at bounding box center [73, 135] width 25 height 6
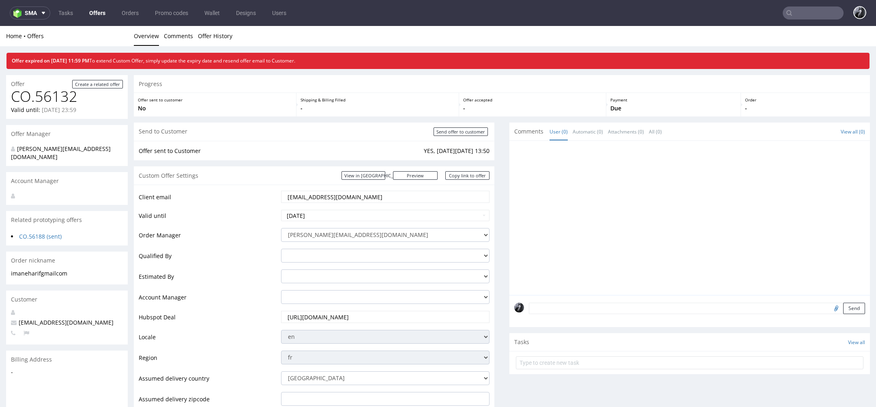
click at [99, 12] on link "Offers" at bounding box center [97, 12] width 26 height 13
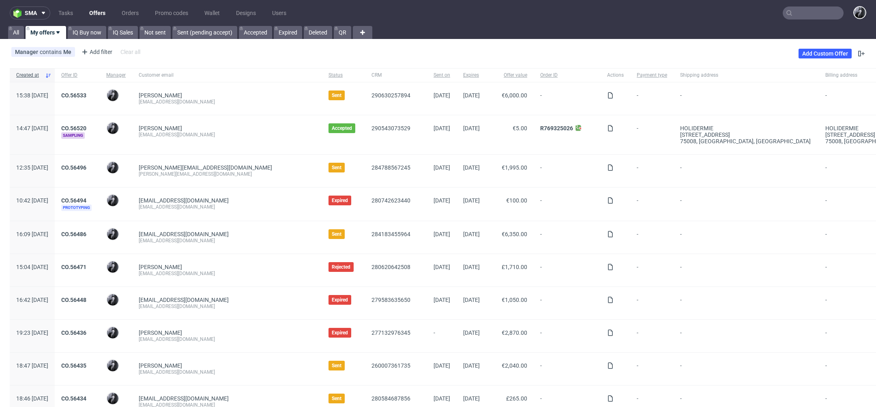
click at [817, 14] on input "text" at bounding box center [812, 12] width 61 height 13
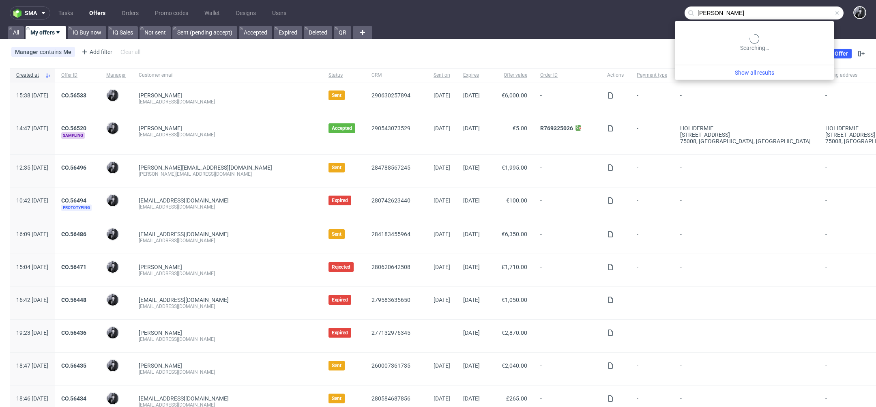
type input "imane harif"
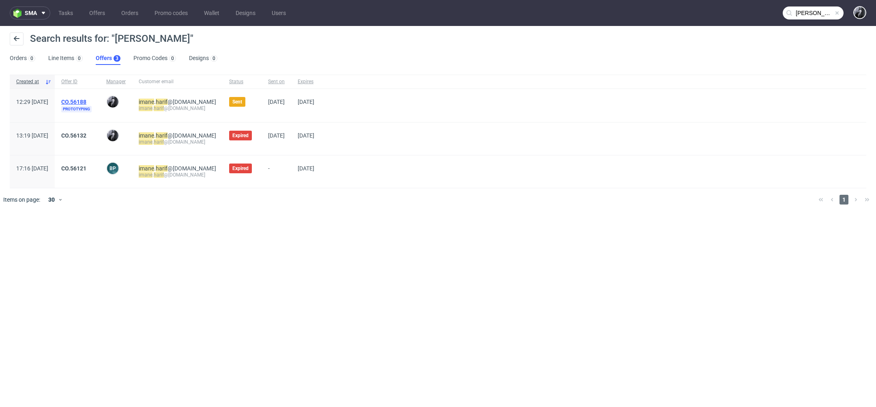
click at [86, 101] on link "CO.56188" at bounding box center [73, 101] width 25 height 6
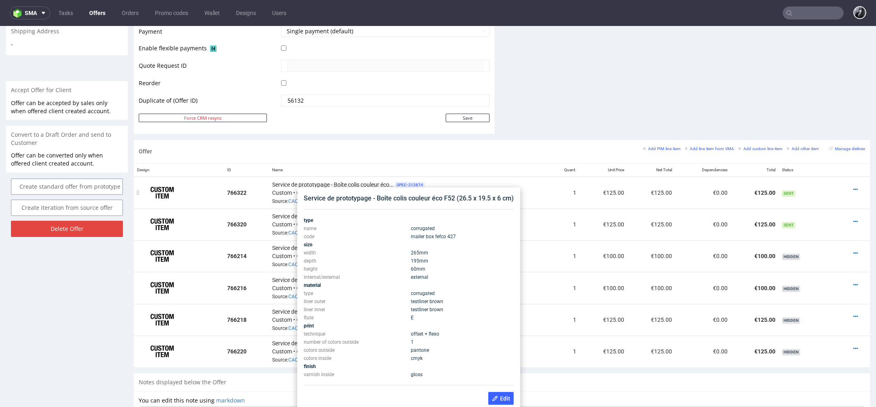
scroll to position [391, 0]
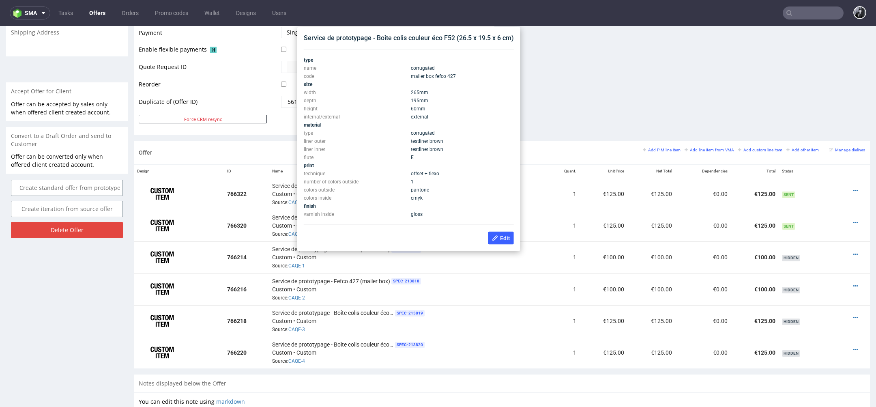
click at [429, 213] on td "gloss" at bounding box center [461, 214] width 105 height 8
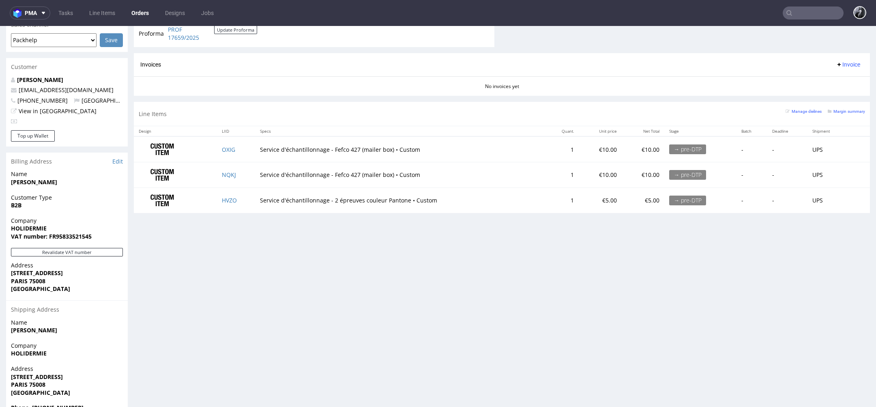
scroll to position [362, 0]
